Goal: Complete application form

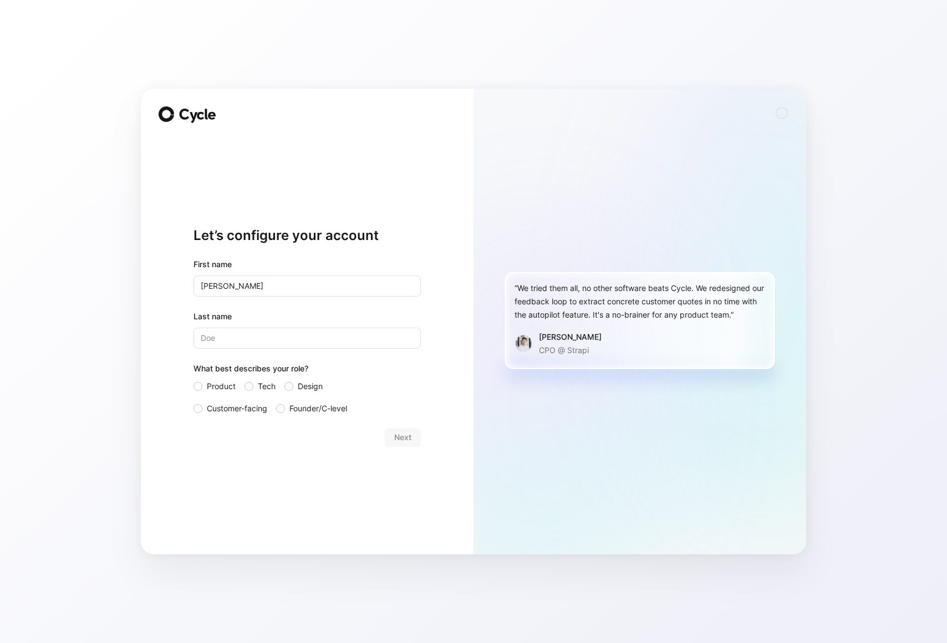
type input "[PERSON_NAME]"
click at [239, 410] on span "Customer-facing" at bounding box center [237, 408] width 60 height 13
click at [194, 402] on input "Customer-facing" at bounding box center [194, 402] width 0 height 0
click at [395, 434] on span "Next" at bounding box center [402, 437] width 17 height 13
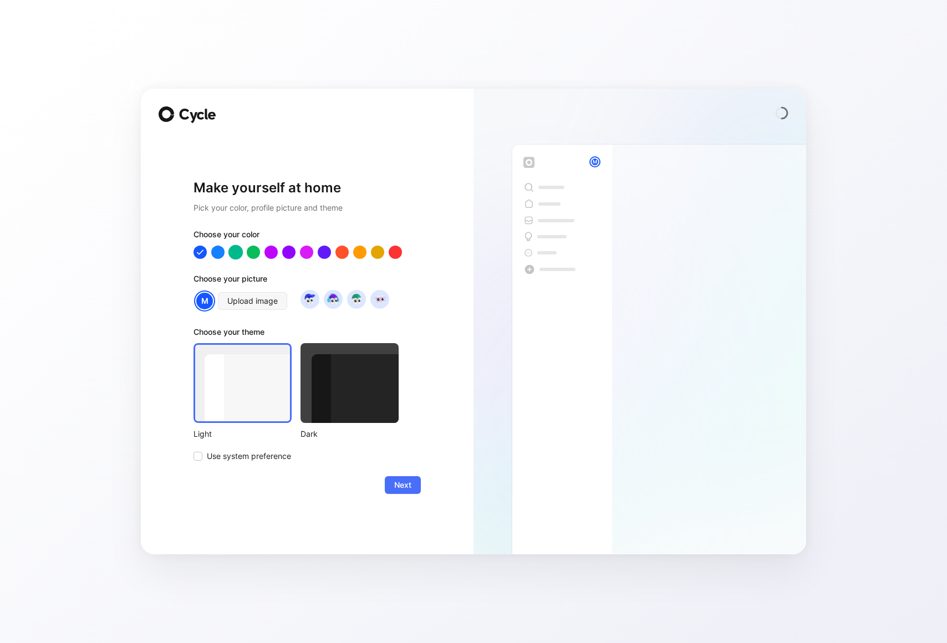
click at [241, 254] on div at bounding box center [235, 252] width 14 height 14
click at [252, 253] on div at bounding box center [253, 252] width 14 height 14
click at [354, 405] on div at bounding box center [350, 383] width 98 height 80
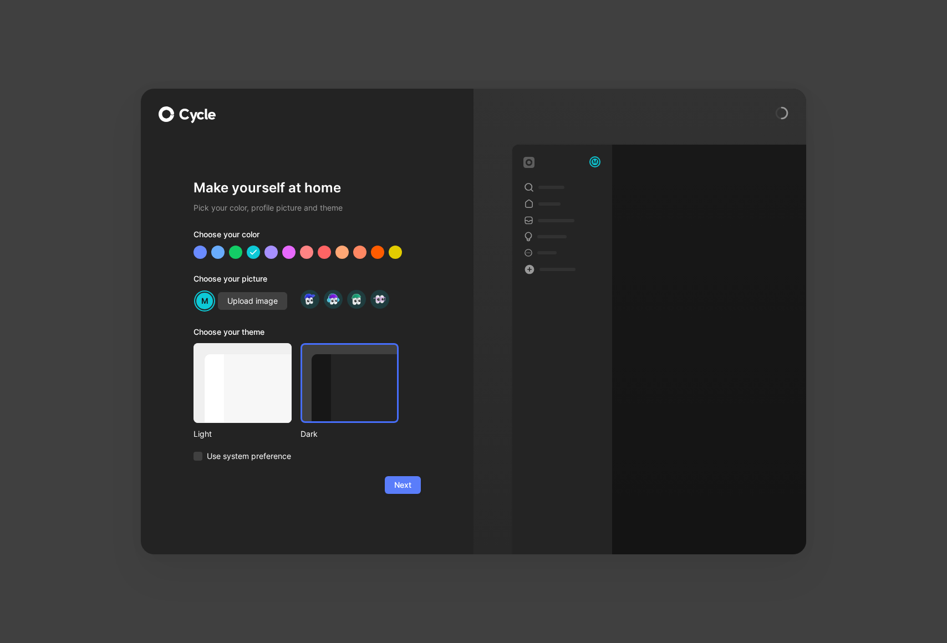
click at [415, 490] on button "Next" at bounding box center [403, 485] width 36 height 18
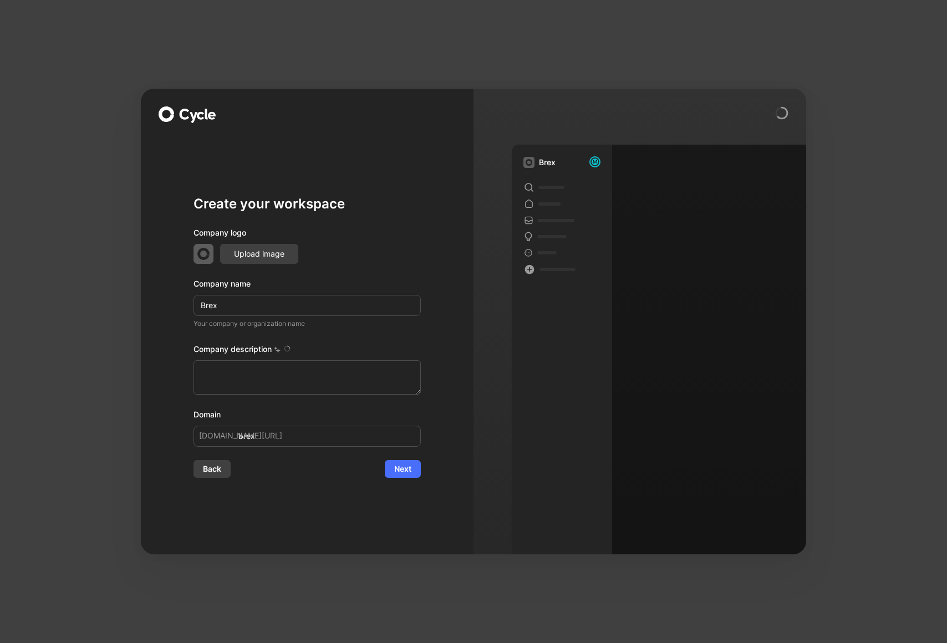
type textarea "Brex is a financial technology company founded in [DATE] by [PERSON_NAME] and […"
click at [403, 471] on span "Next" at bounding box center [402, 468] width 17 height 13
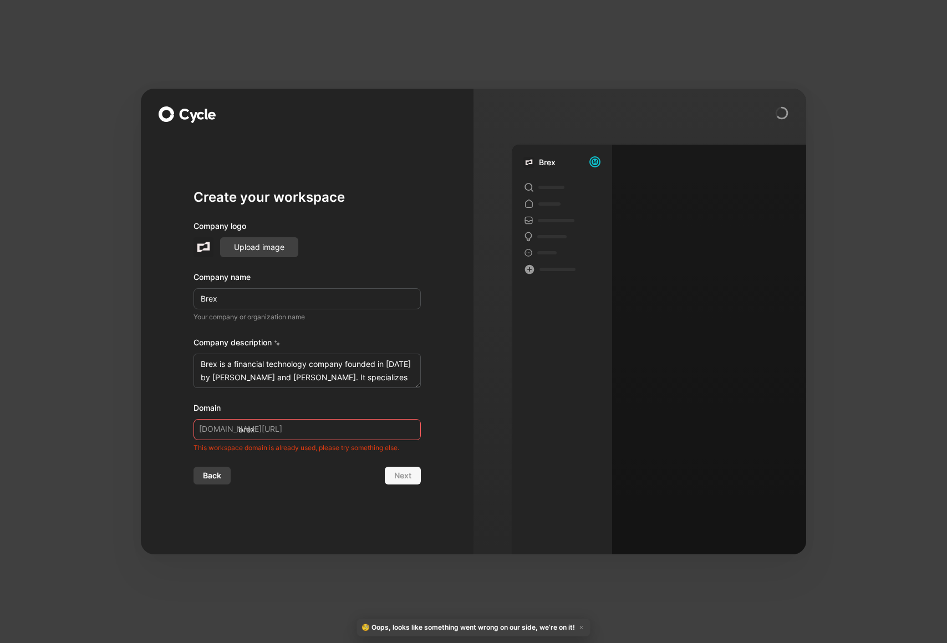
click at [327, 436] on input "brex" at bounding box center [307, 429] width 227 height 21
